Goal: Task Accomplishment & Management: Manage account settings

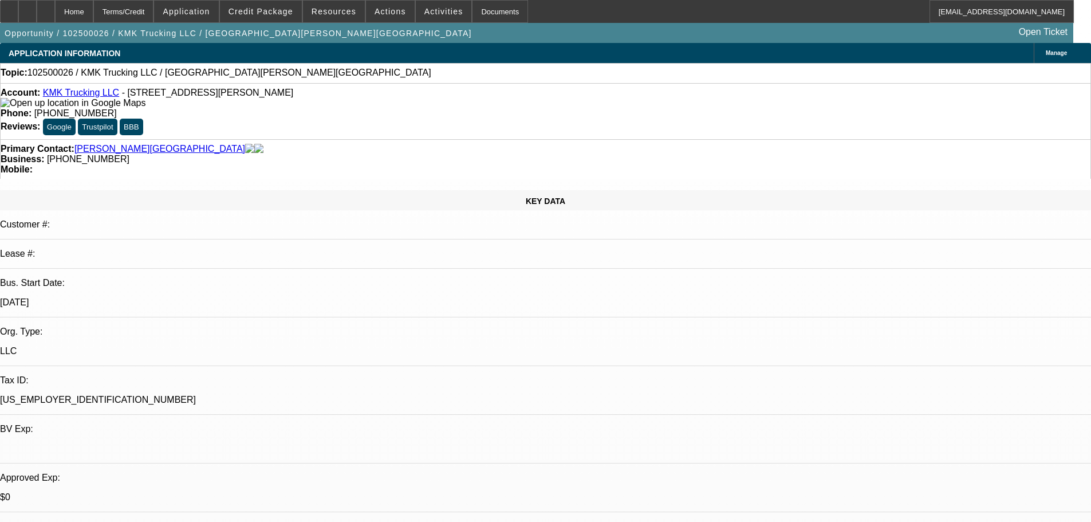
select select "0"
select select "2"
select select "0.1"
select select "4"
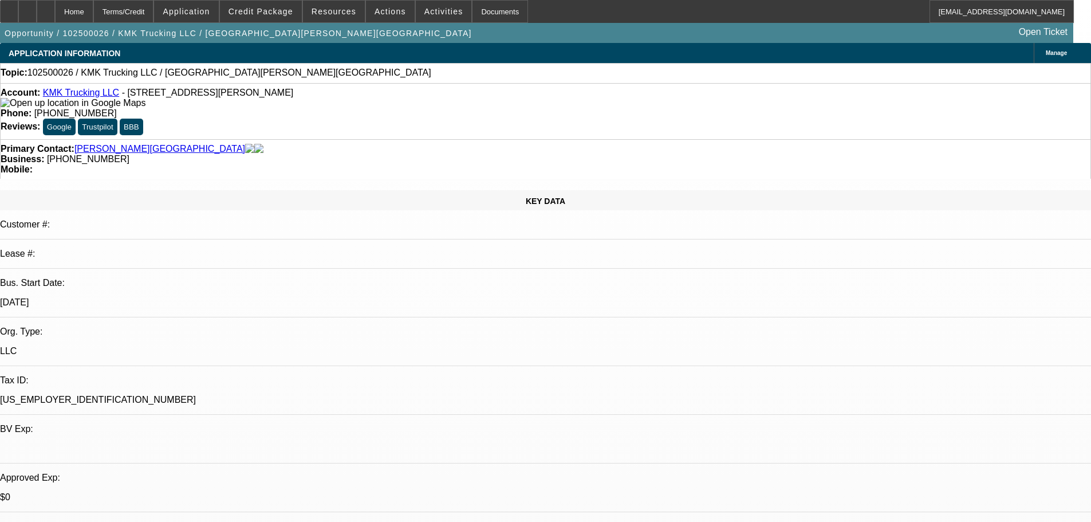
scroll to position [1489, 0]
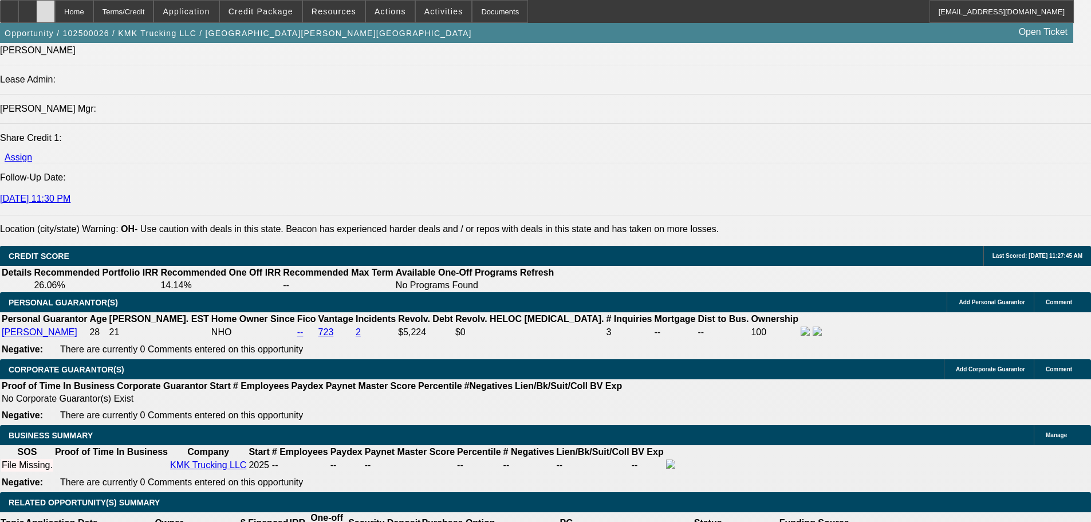
click at [55, 17] on div at bounding box center [46, 11] width 18 height 23
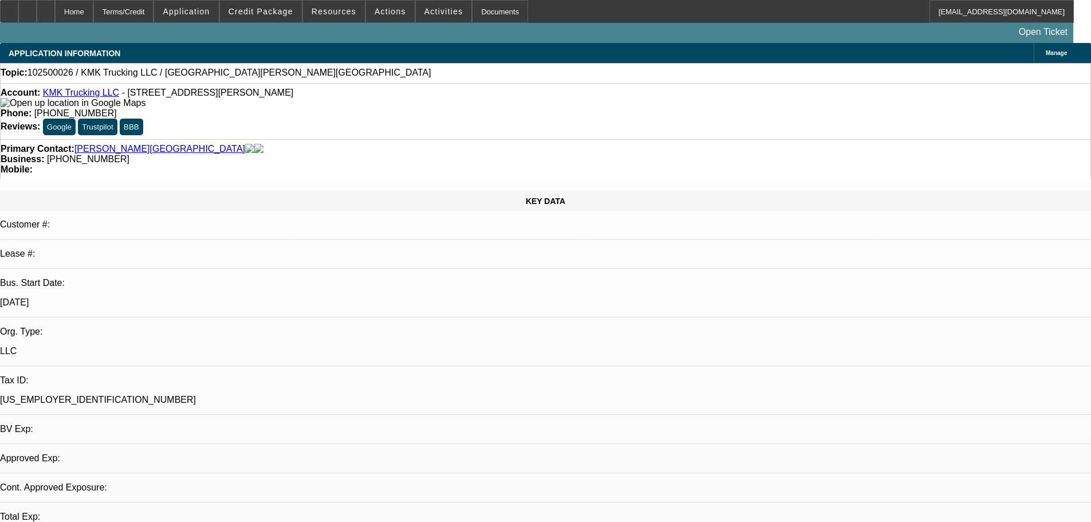
select select "0"
select select "2"
select select "0.1"
select select "4"
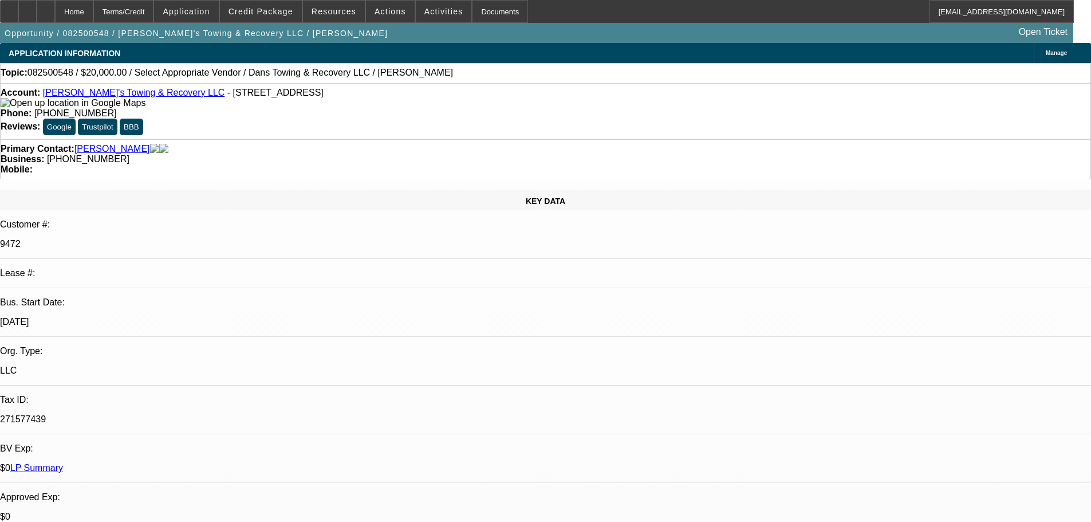
select select "0"
select select "2"
select select "0"
select select "6"
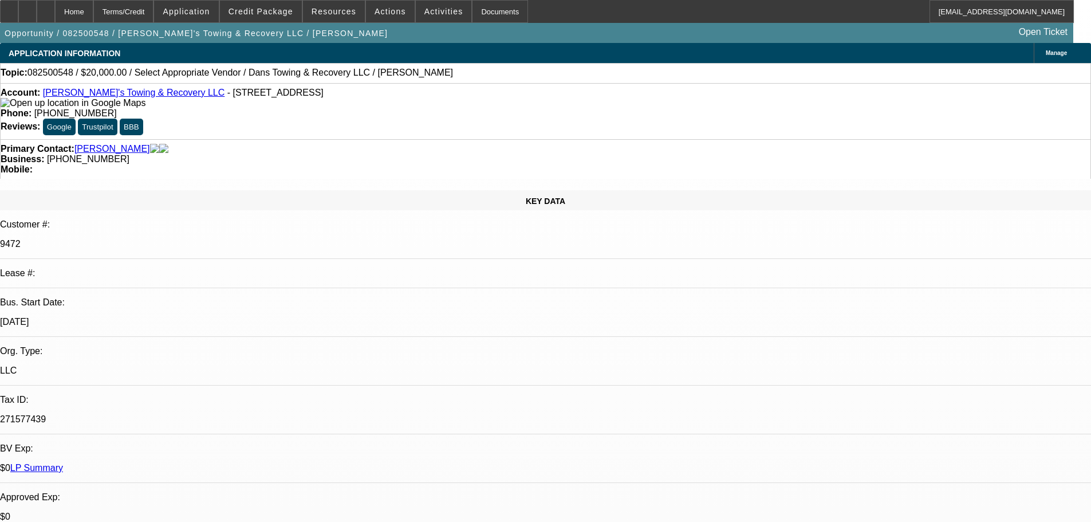
click at [121, 92] on link "Dan's Towing & Recovery LLC" at bounding box center [134, 93] width 182 height 10
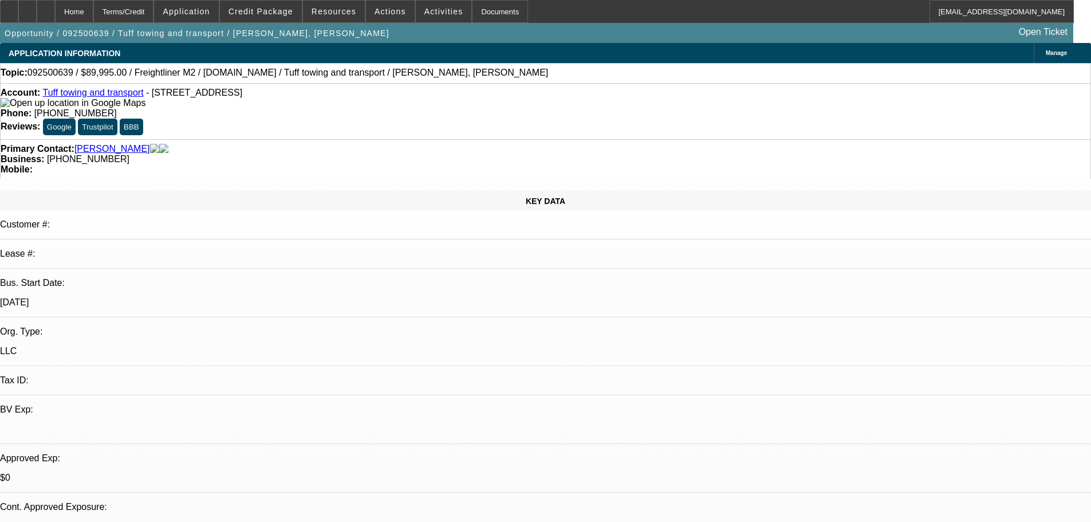
select select "0"
select select "2"
select select "0.1"
select select "4"
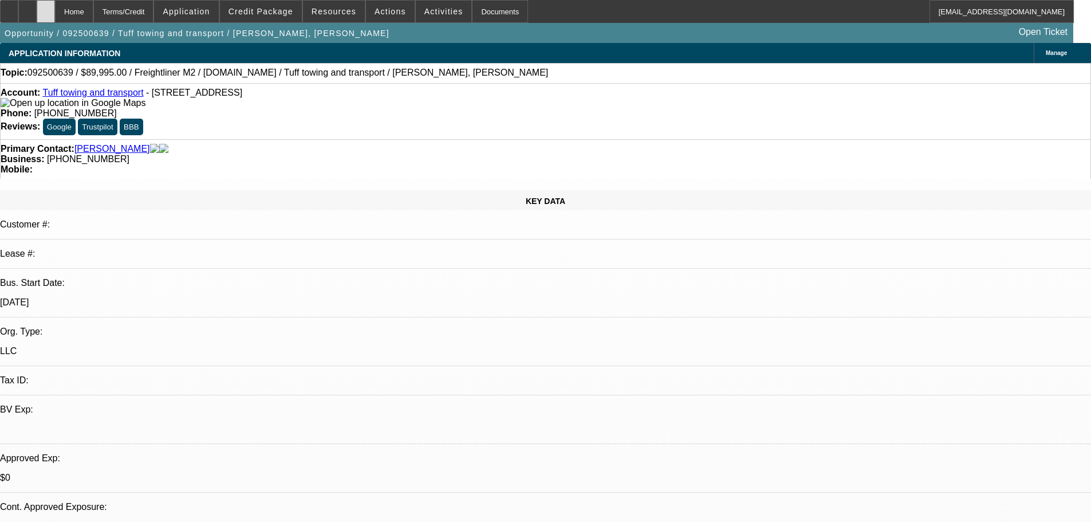
scroll to position [115, 0]
click at [55, 14] on div at bounding box center [46, 11] width 18 height 23
select select "0"
select select "2"
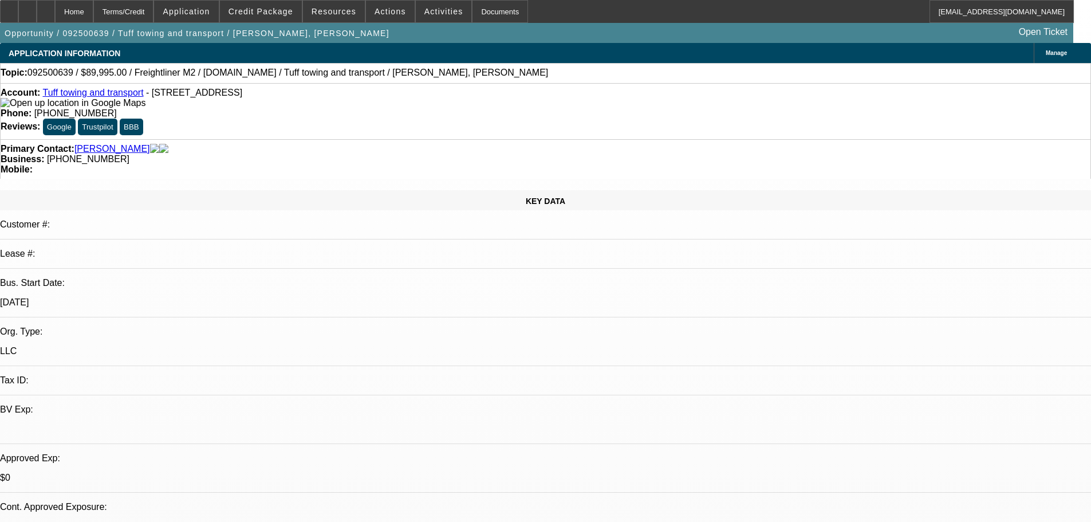
select select "0.1"
select select "4"
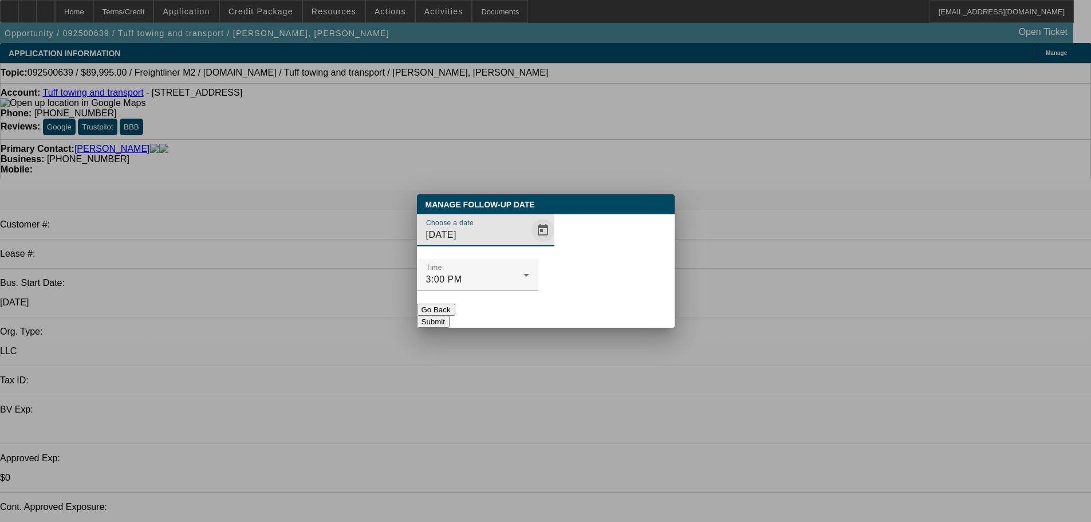
click at [529, 244] on span "Open calendar" at bounding box center [542, 229] width 27 height 27
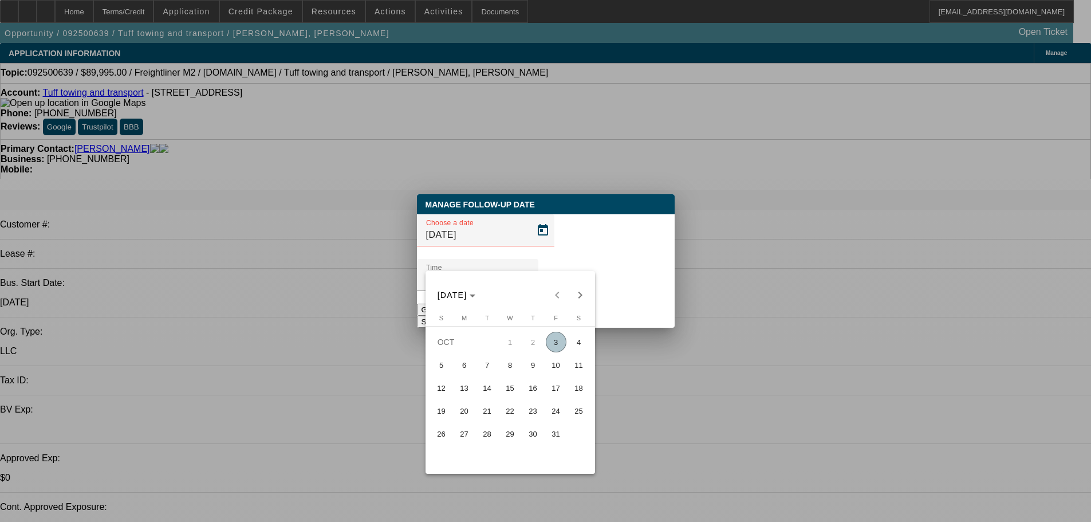
click at [471, 373] on span "6" at bounding box center [464, 364] width 21 height 21
type input "10/6/2025"
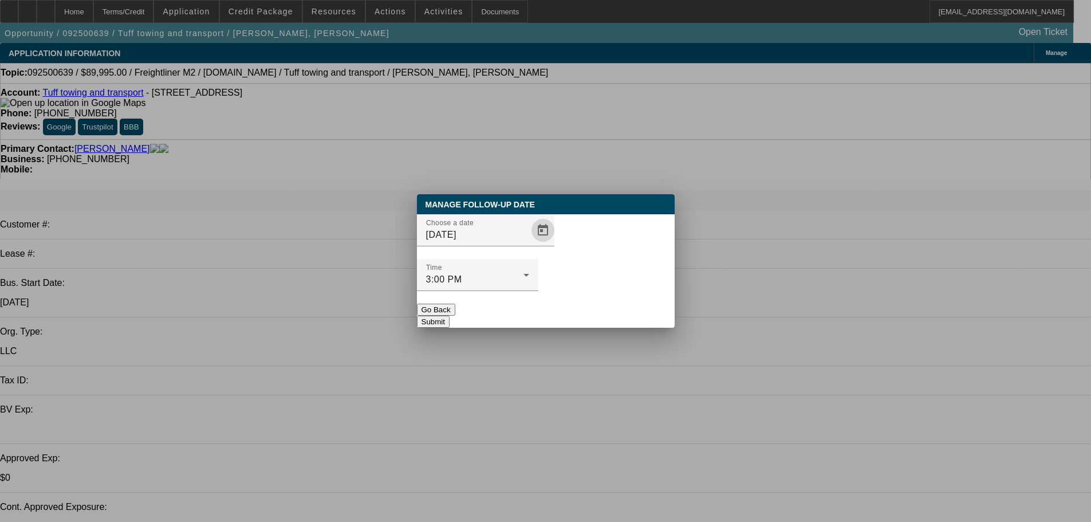
click at [450, 316] on button "Submit" at bounding box center [433, 322] width 33 height 12
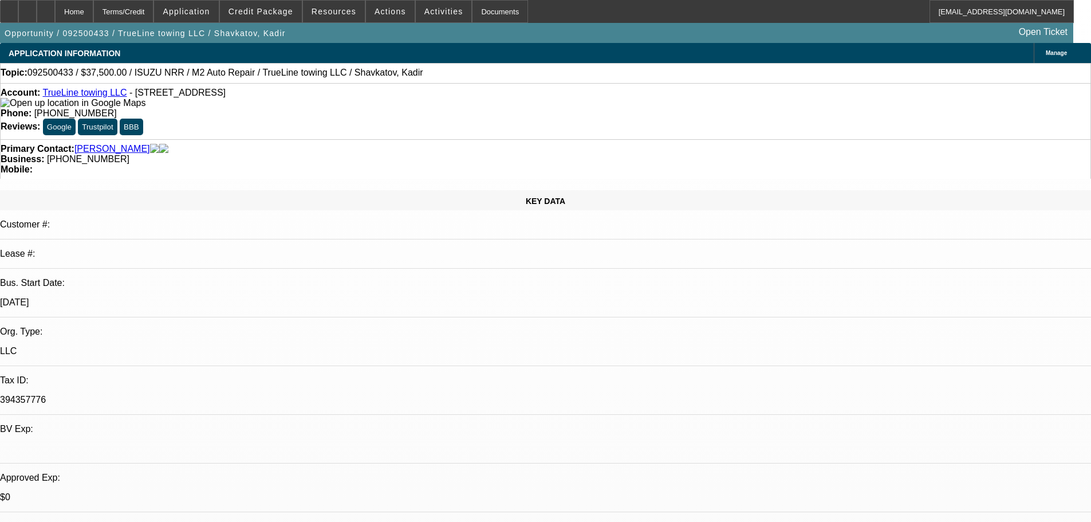
select select "0"
select select "2"
select select "0.1"
select select "4"
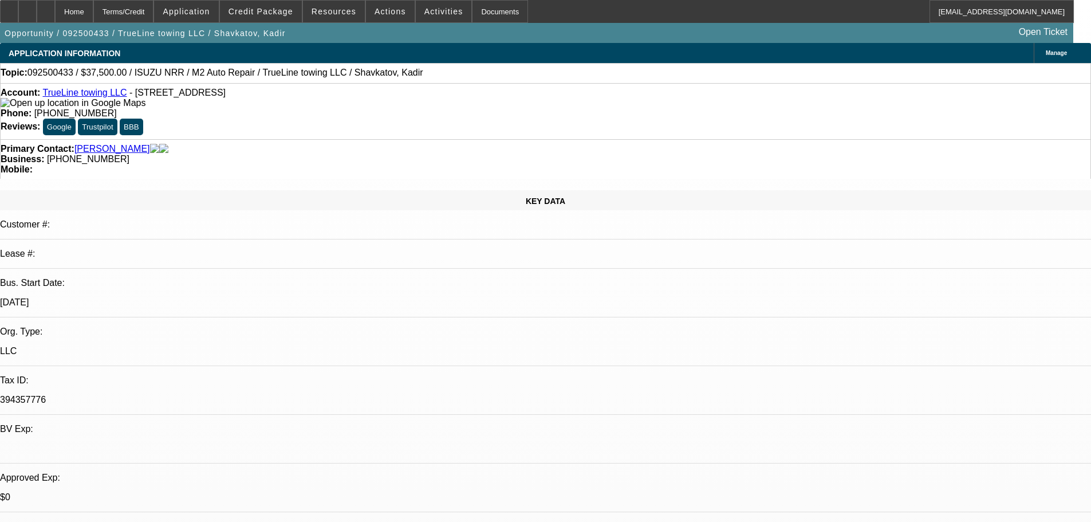
select select "0"
select select "2"
select select "0.1"
select select "4"
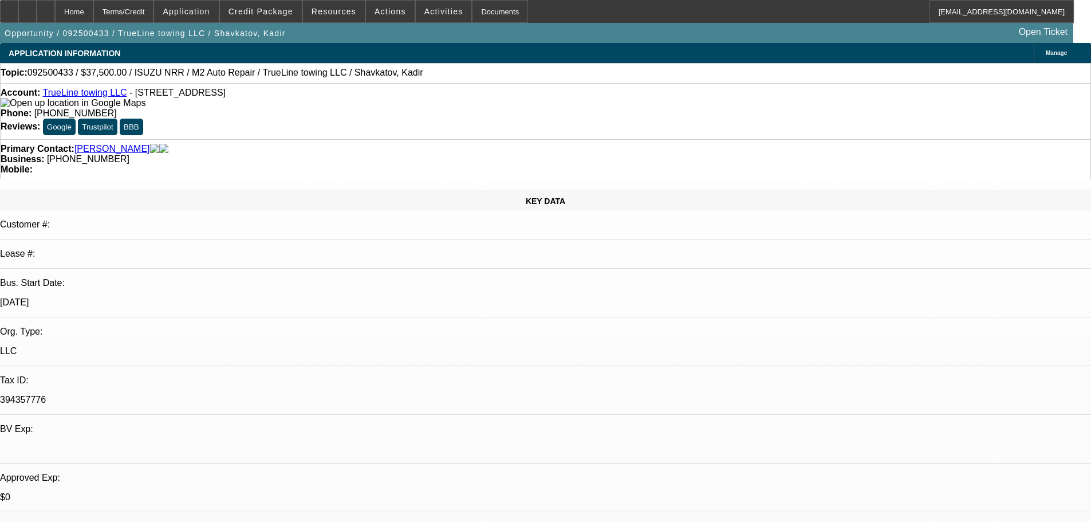
select select "0"
select select "2"
select select "0.1"
select select "4"
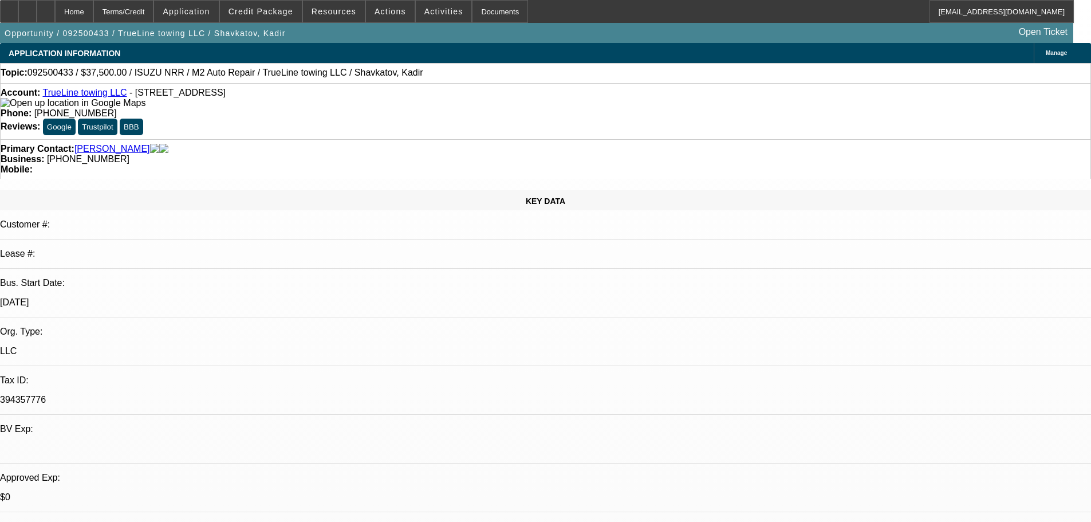
select select "0"
select select "2"
select select "0.1"
select select "4"
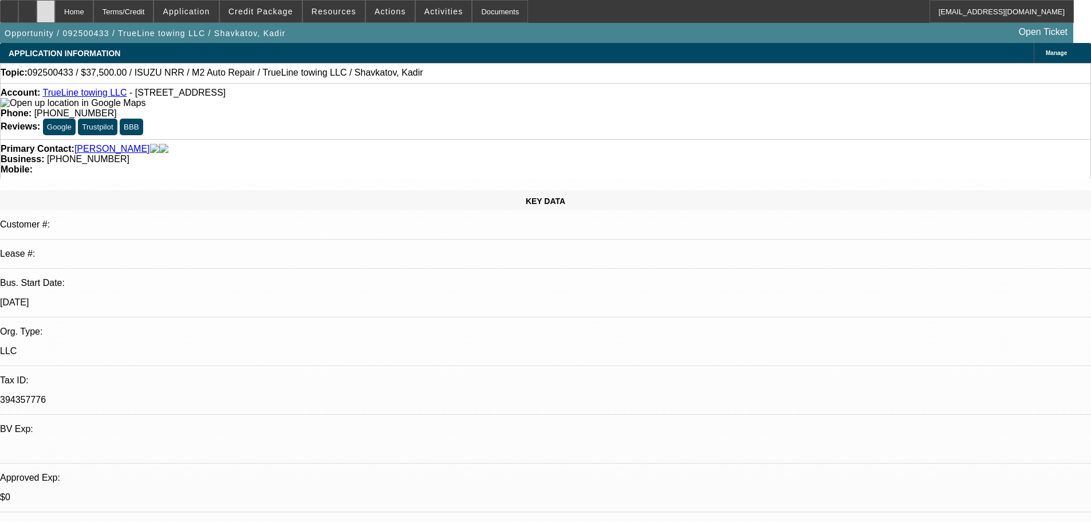
click at [55, 21] on div at bounding box center [46, 11] width 18 height 23
select select "0"
select select "2"
select select "0.1"
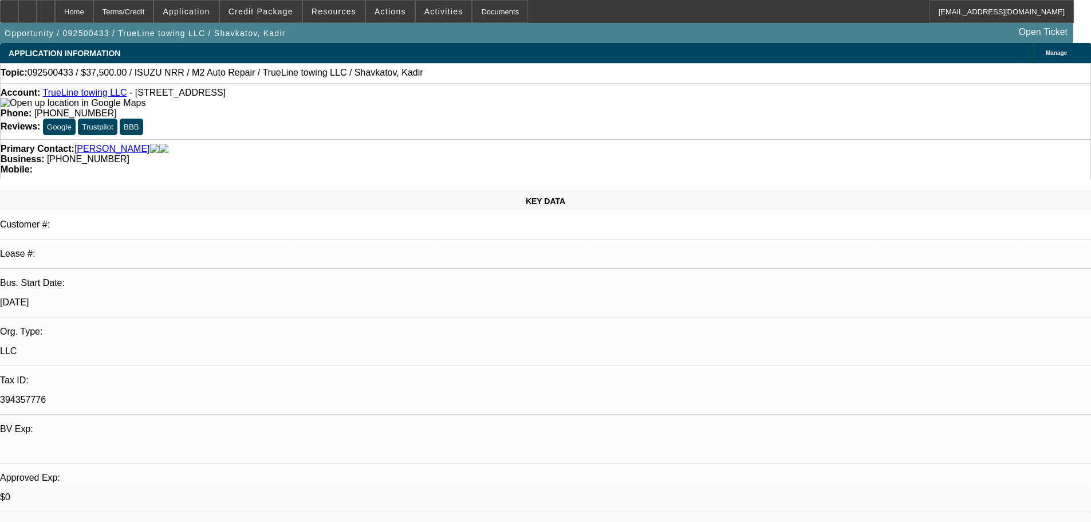
select select "4"
select select "0"
select select "2"
select select "0.1"
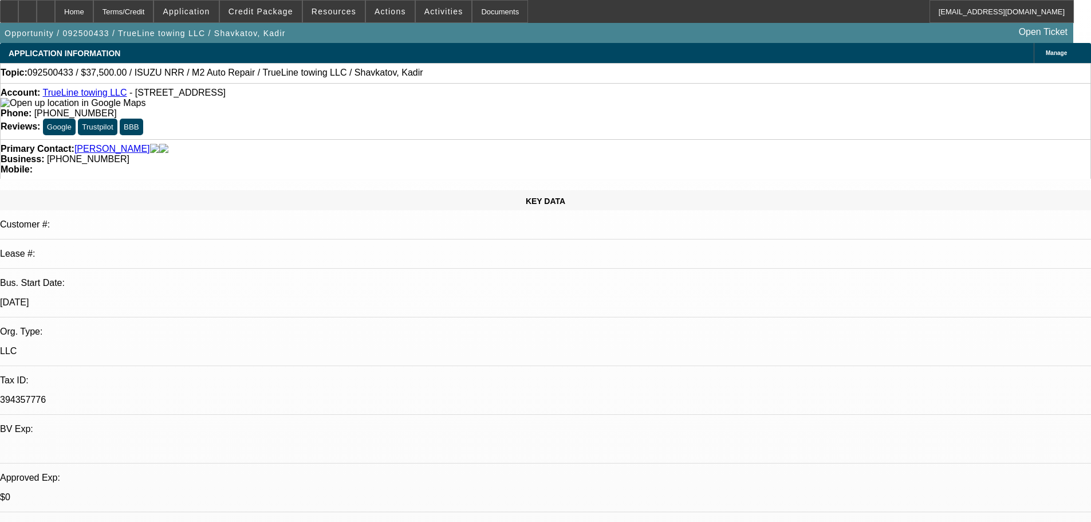
select select "4"
select select "0"
select select "2"
select select "0.1"
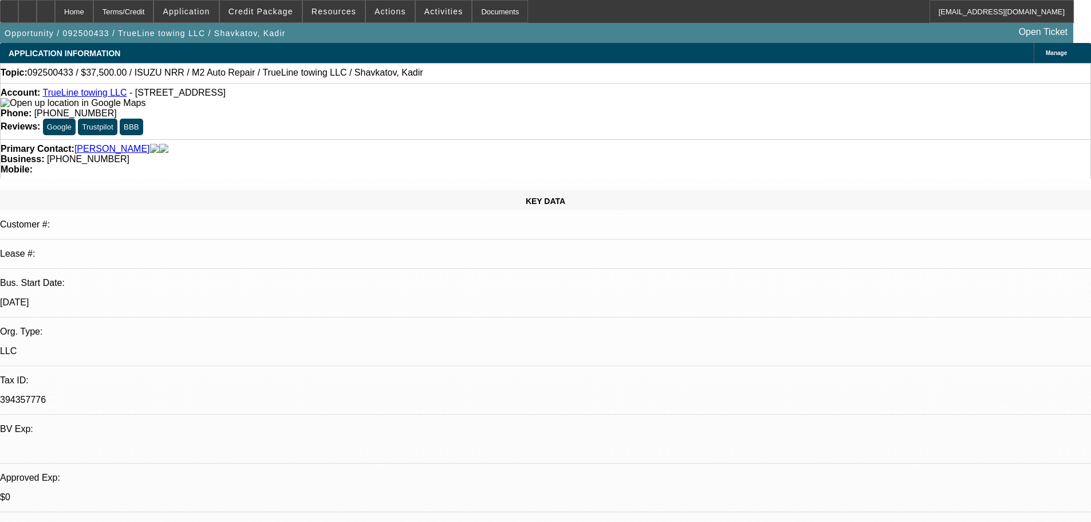
select select "4"
select select "0"
select select "2"
select select "0.1"
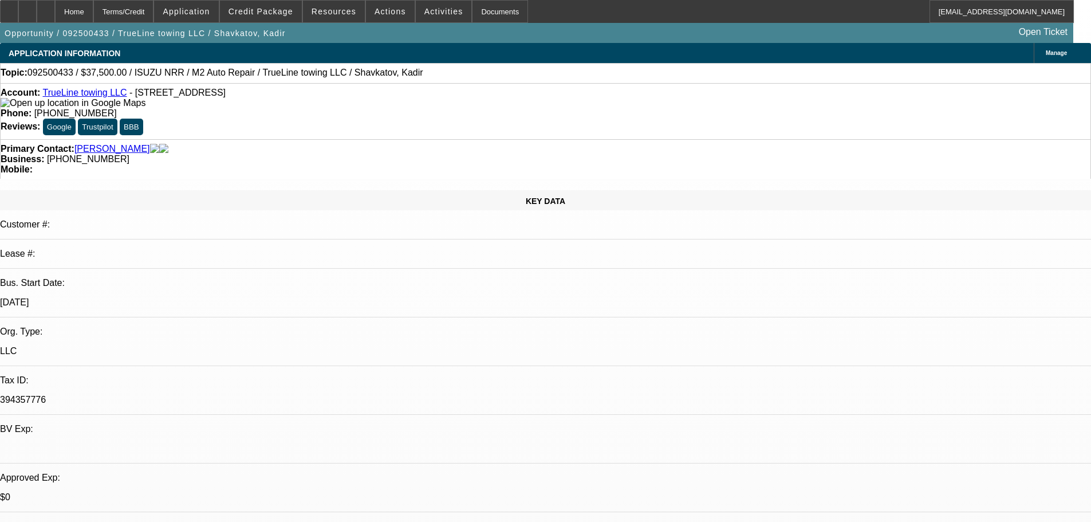
select select "4"
